Goal: Task Accomplishment & Management: Use online tool/utility

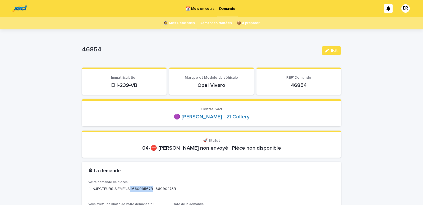
click at [180, 24] on link "👩‍🚀 Mes Demandes" at bounding box center [178, 23] width 31 height 12
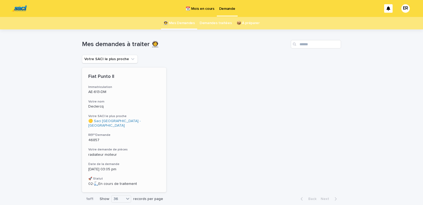
click at [94, 98] on div "Fiat Punto II Immatriculation AE-613-DM Votre nom Declercq Votre SACI le plus p…" at bounding box center [124, 129] width 84 height 125
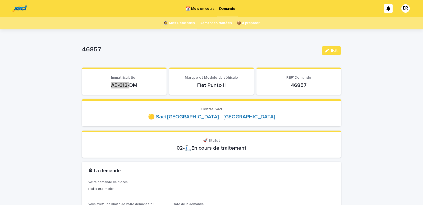
drag, startPoint x: 105, startPoint y: 87, endPoint x: 140, endPoint y: 85, distance: 35.2
click at [140, 85] on p "AE-613-DM" at bounding box center [124, 85] width 72 height 6
drag, startPoint x: 108, startPoint y: 87, endPoint x: 139, endPoint y: 85, distance: 30.7
click at [139, 85] on p "AE-613-DM" at bounding box center [124, 85] width 72 height 6
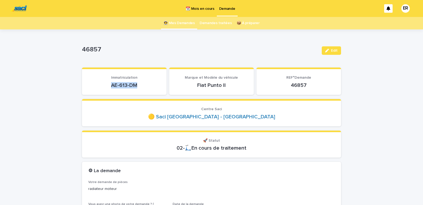
copy p "AE-613-DM"
click at [178, 22] on link "👩‍🚀 Mes Demandes" at bounding box center [178, 23] width 31 height 12
